Goal: Task Accomplishment & Management: Manage account settings

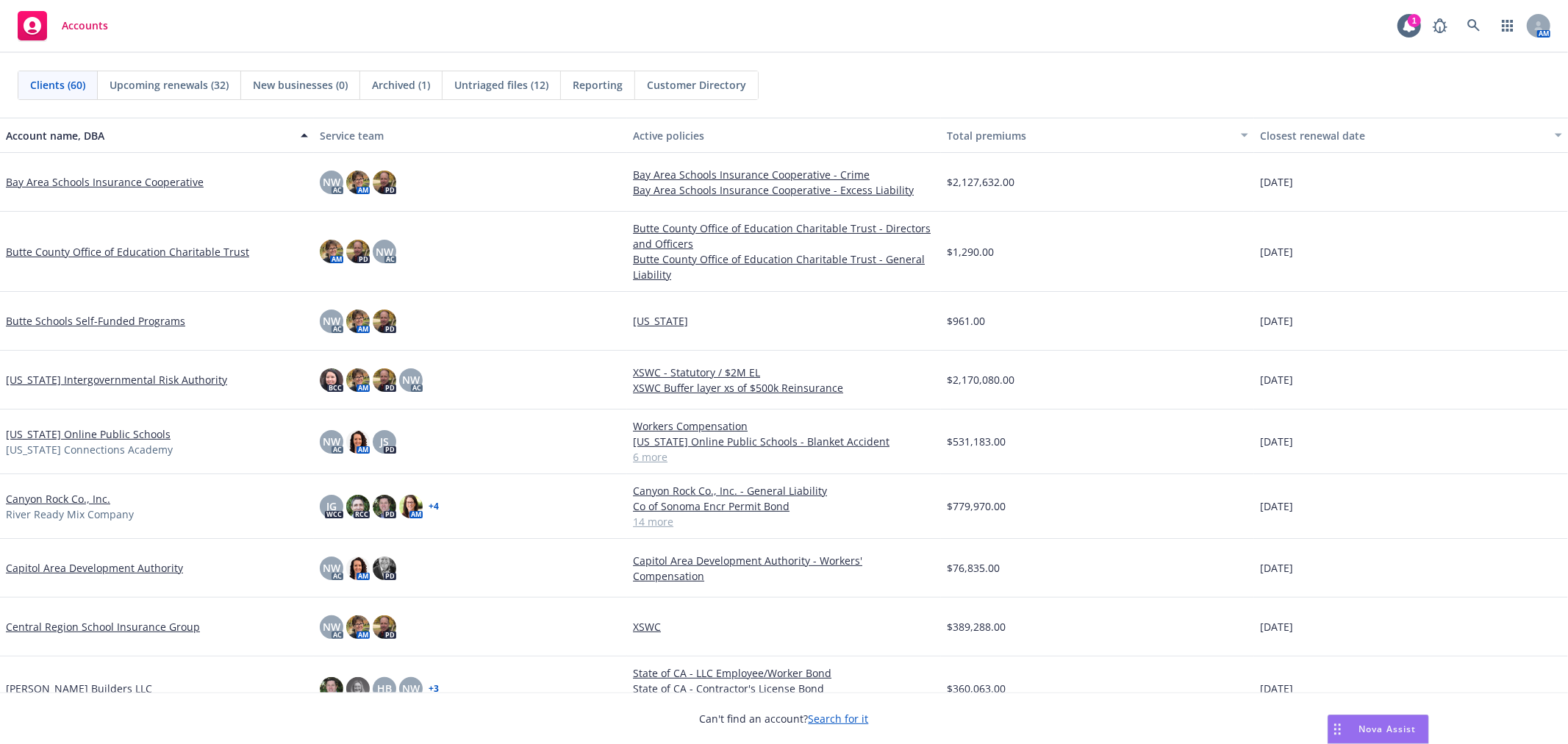
click at [518, 84] on span "Untriaged files (12)" at bounding box center [501, 84] width 94 height 15
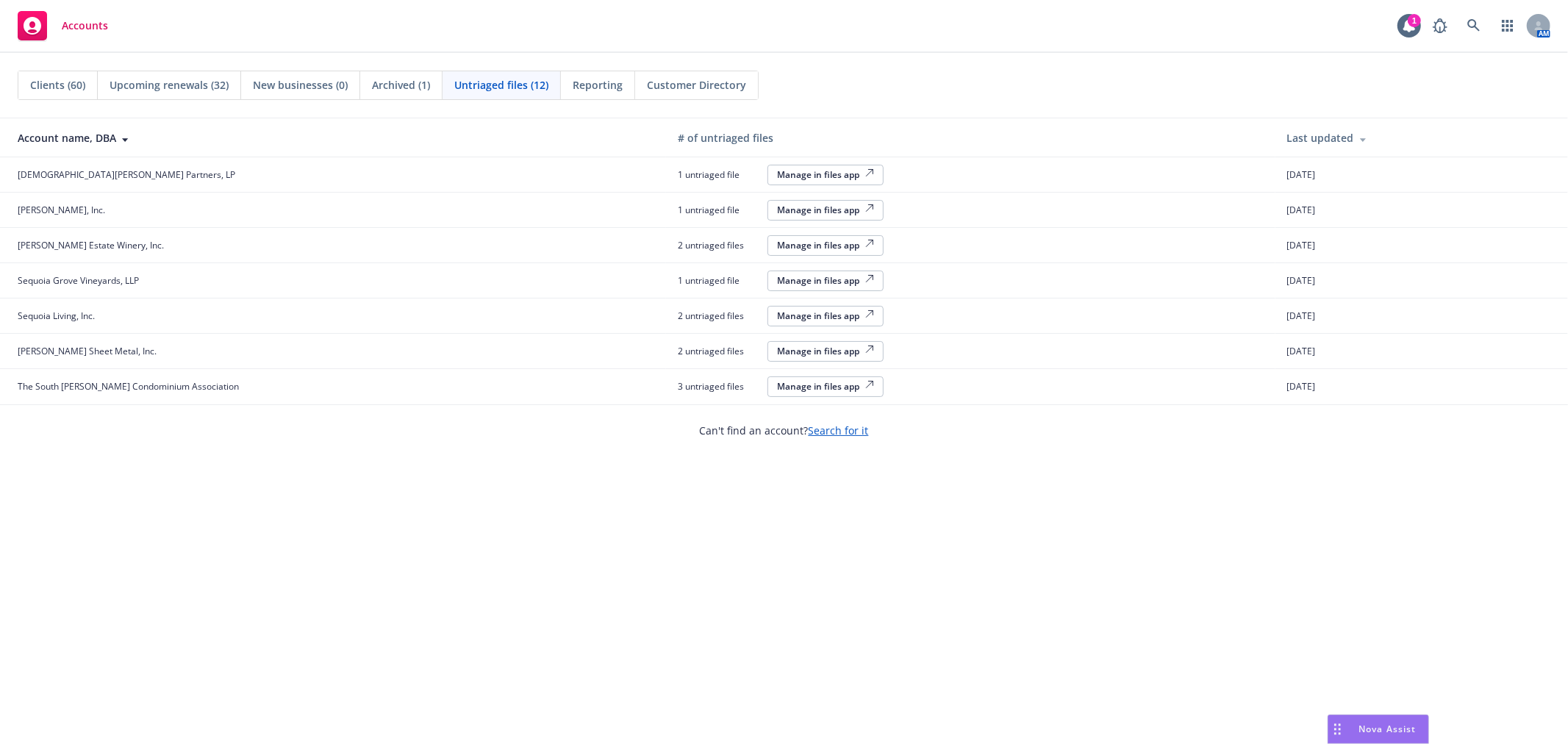
click at [778, 208] on div "Manage in files app" at bounding box center [825, 210] width 97 height 13
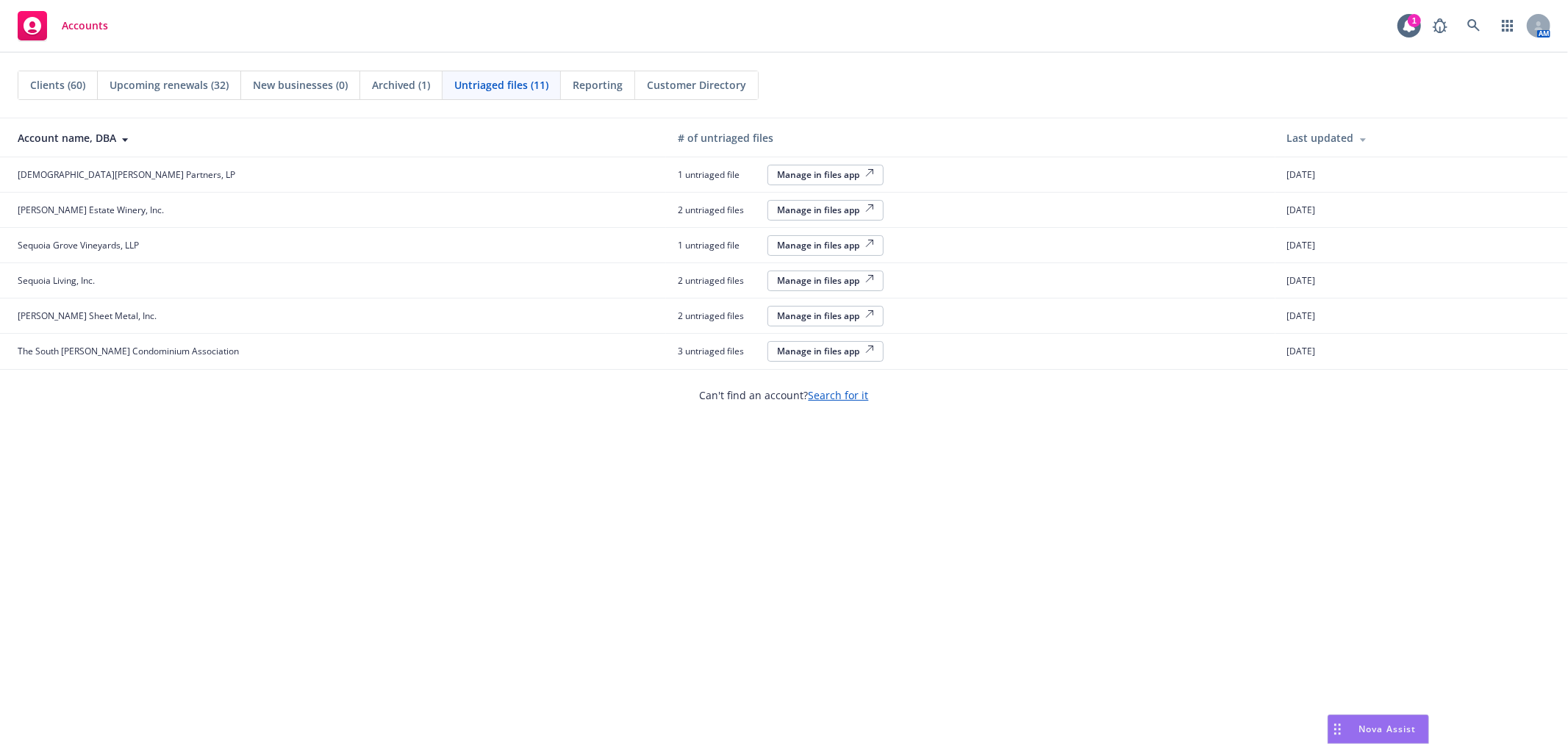
click at [778, 245] on div "Manage in files app" at bounding box center [825, 245] width 97 height 13
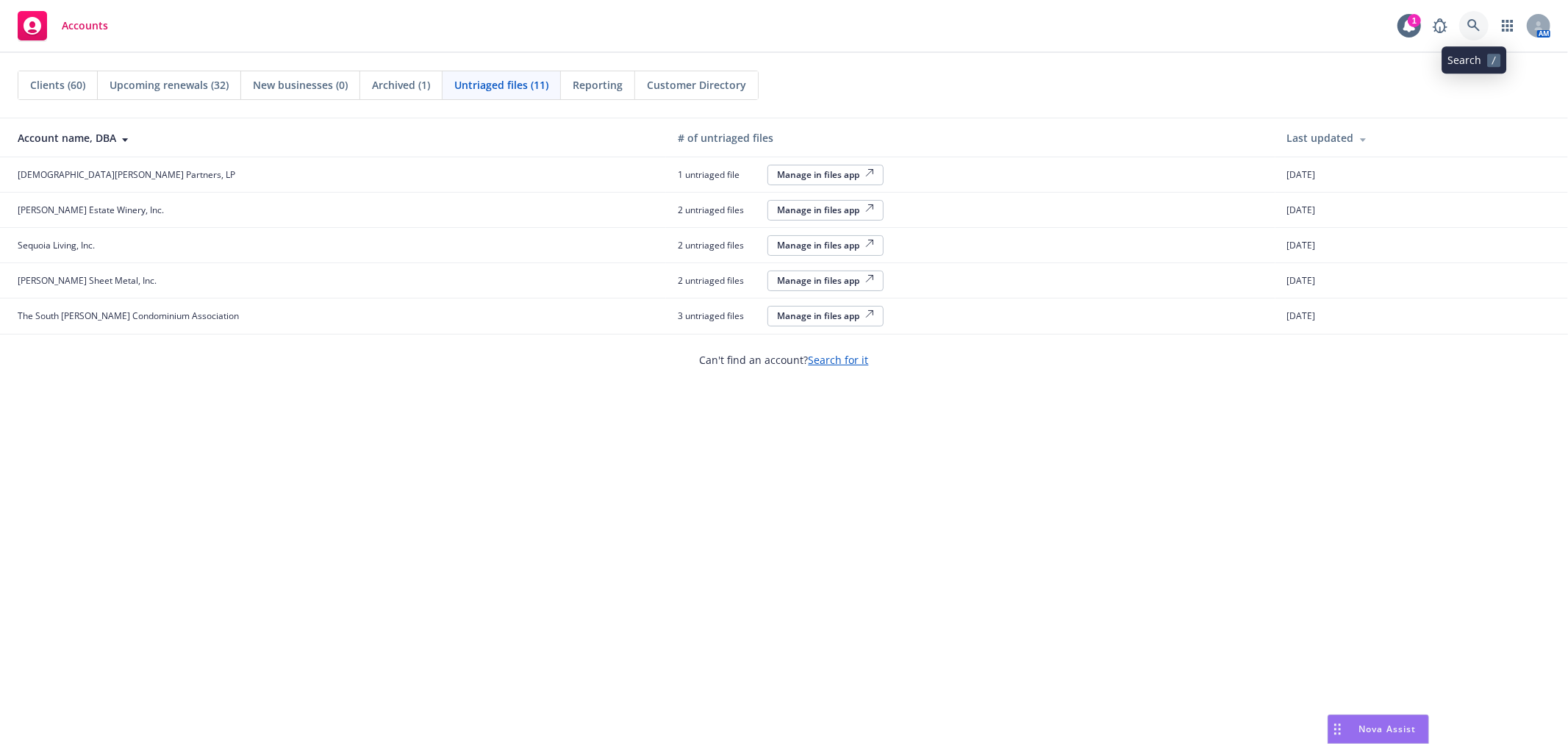
click at [1411, 19] on icon at bounding box center [1473, 25] width 13 height 13
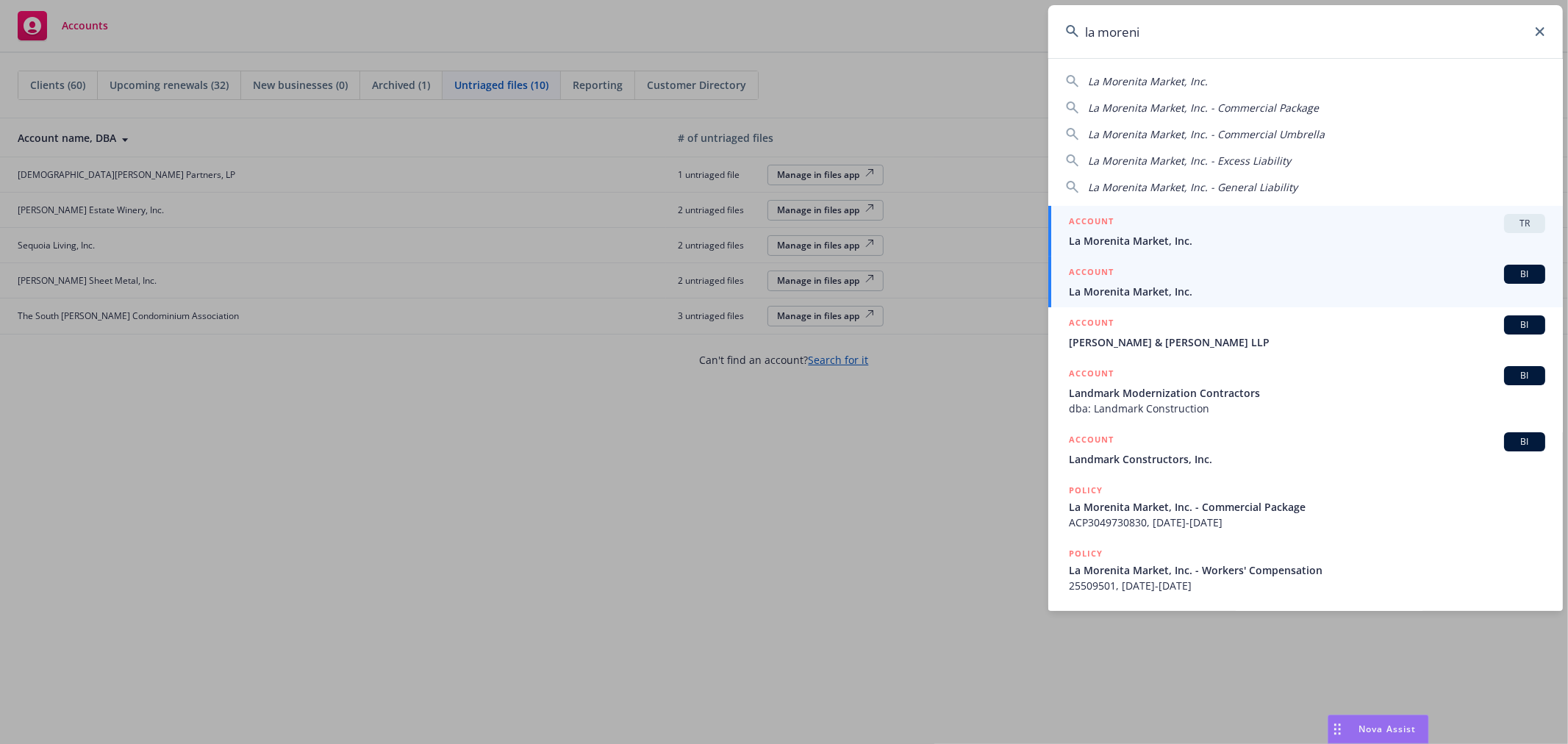
type input "la moreni"
click at [1218, 293] on span "La Morenita Market, Inc." at bounding box center [1307, 291] width 476 height 15
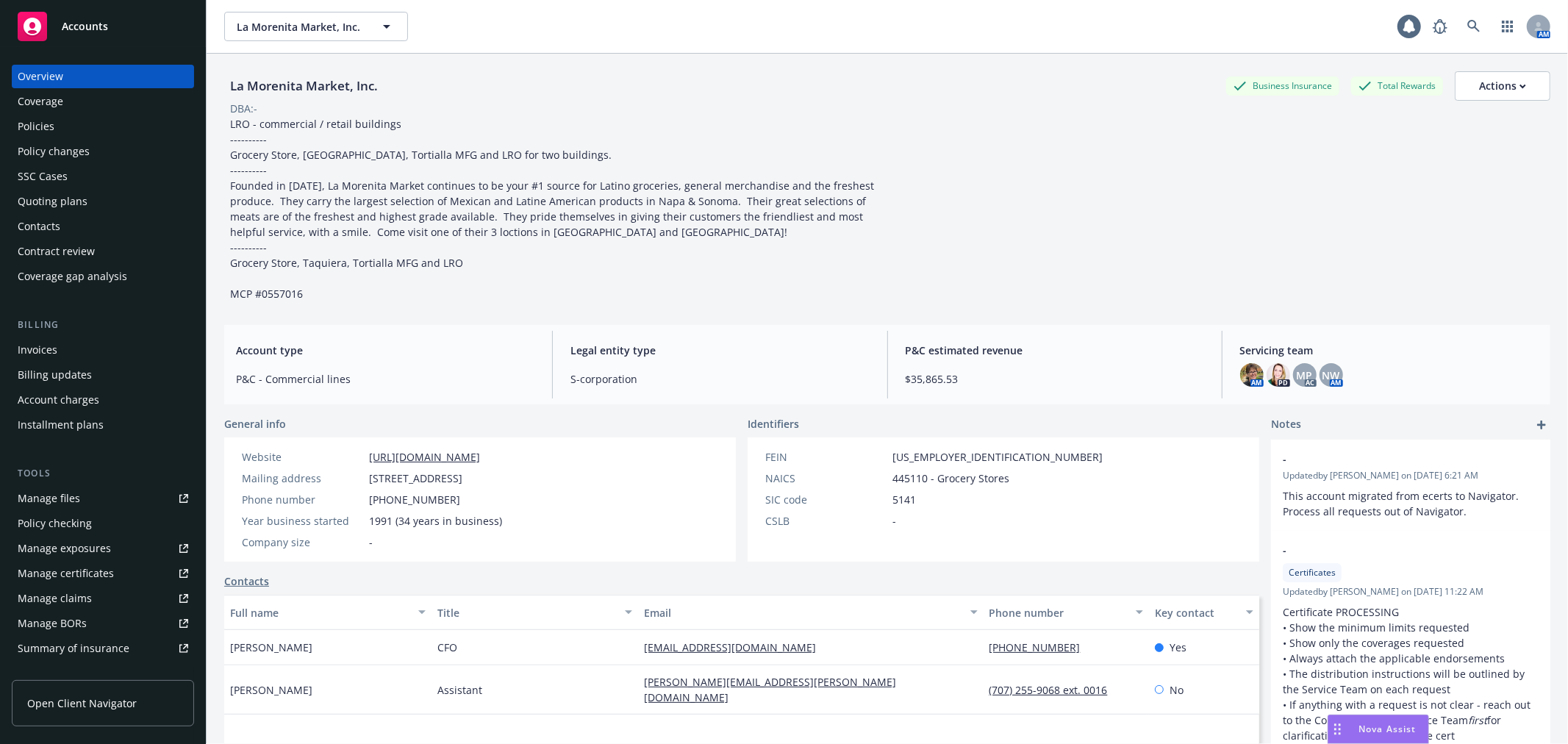
click at [74, 123] on div "Policies" at bounding box center [103, 127] width 171 height 24
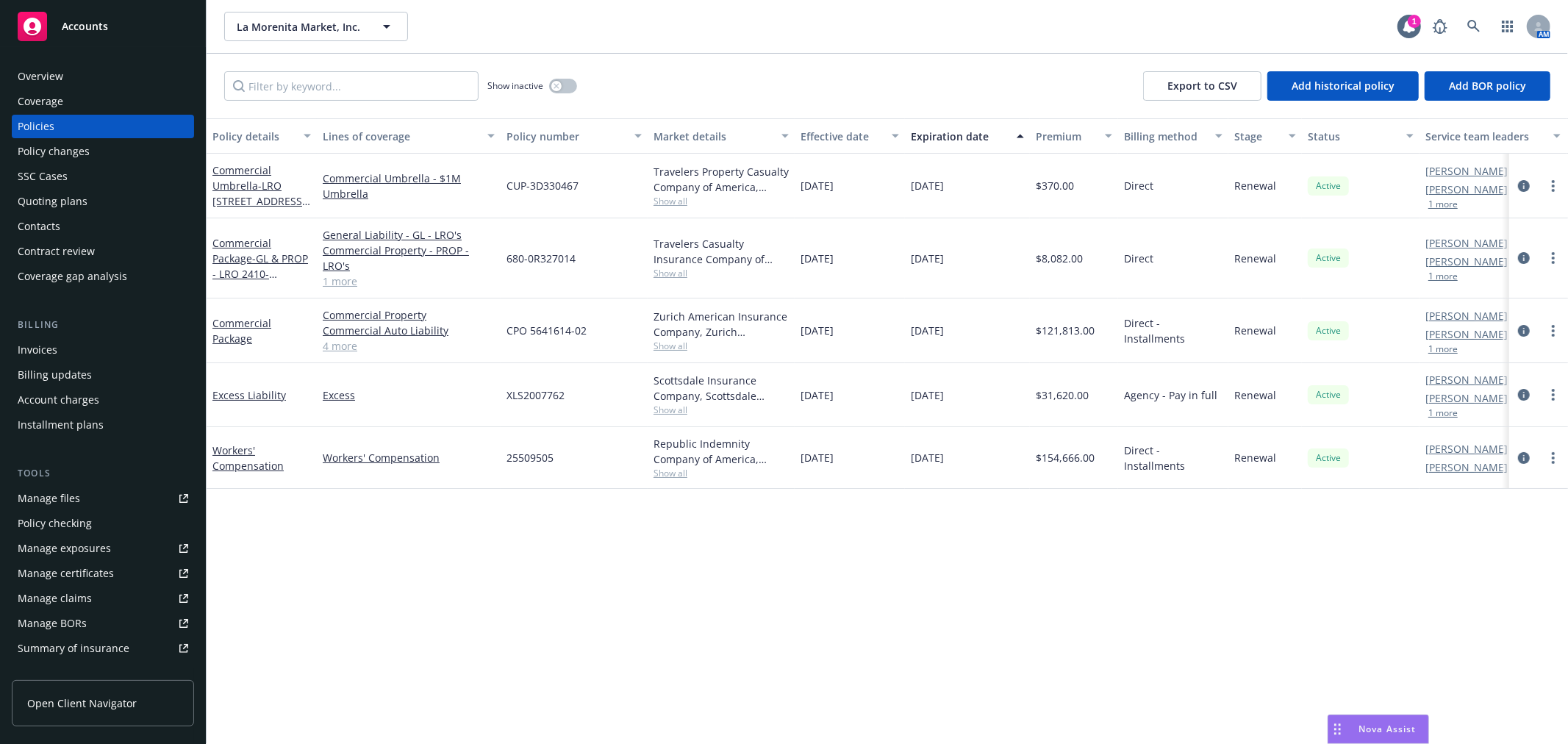
click at [91, 503] on link "Manage files" at bounding box center [103, 499] width 183 height 24
